Goal: Information Seeking & Learning: Find specific fact

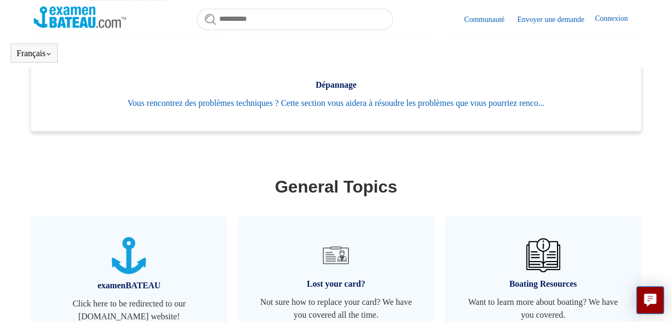
scroll to position [410, 0]
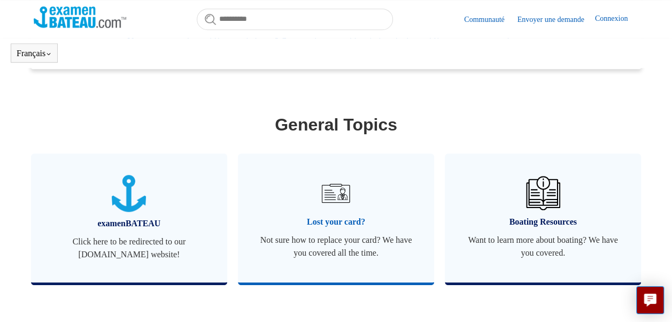
click at [329, 224] on span "Lost your card?" at bounding box center [336, 222] width 164 height 13
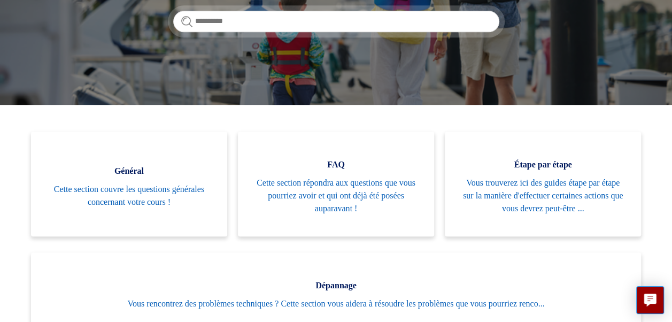
scroll to position [176, 0]
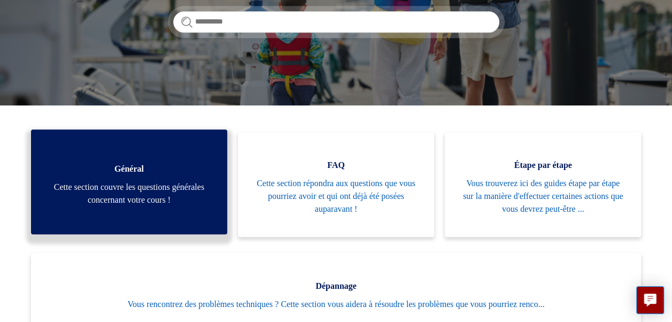
click at [164, 191] on span "Cette section couvre les questions générales concernant votre cours !" at bounding box center [129, 194] width 164 height 26
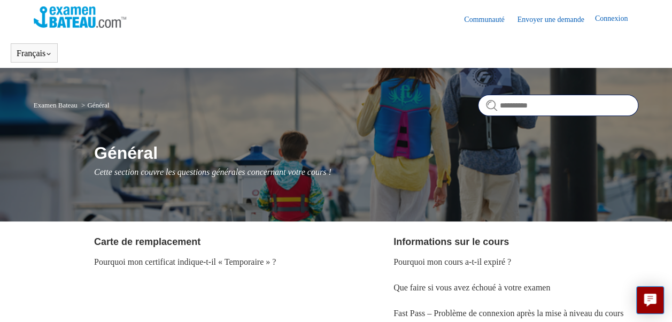
click at [517, 107] on input "Rechercher" at bounding box center [558, 105] width 160 height 21
type input "**********"
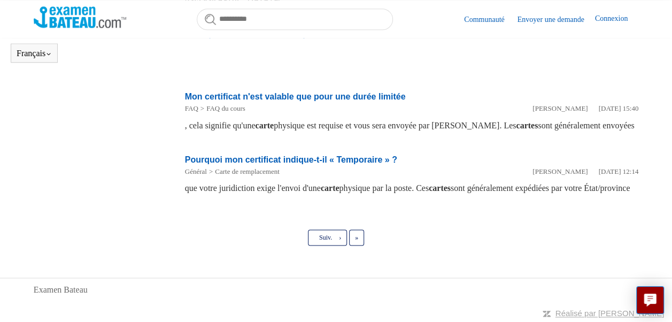
scroll to position [668, 0]
click at [320, 241] on span "Suiv." at bounding box center [325, 237] width 13 height 7
